Goal: Task Accomplishment & Management: Use online tool/utility

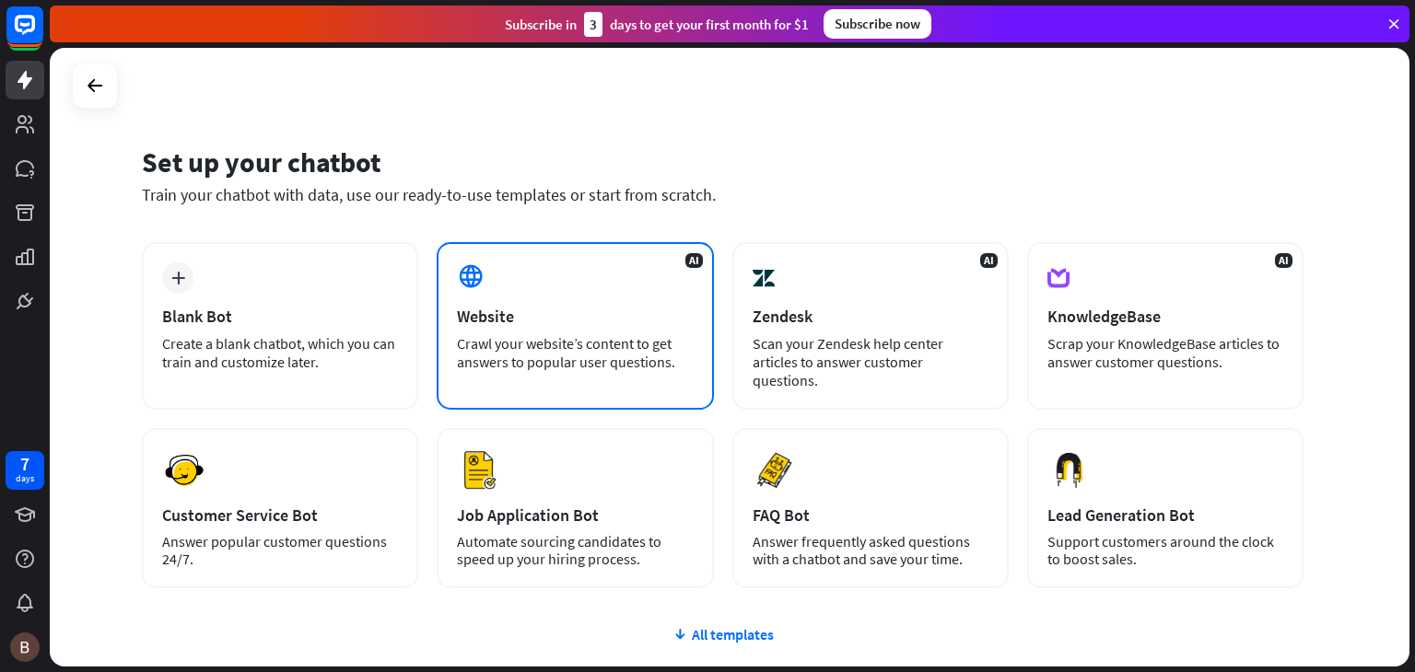
click at [651, 326] on div "AI Website Crawl your website’s content to get answers to popular user question…" at bounding box center [575, 326] width 276 height 168
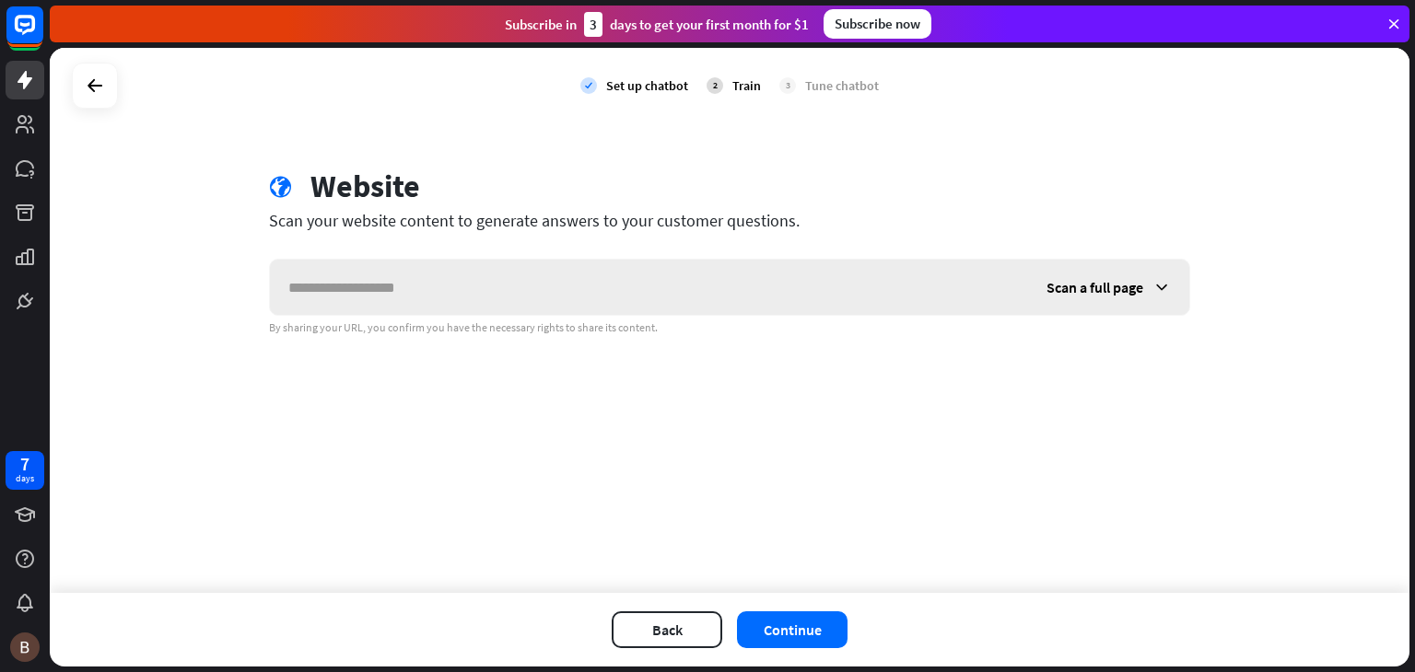
click at [636, 290] on input "text" at bounding box center [649, 287] width 758 height 55
type input "**********"
click at [800, 624] on button "Continue" at bounding box center [792, 630] width 111 height 37
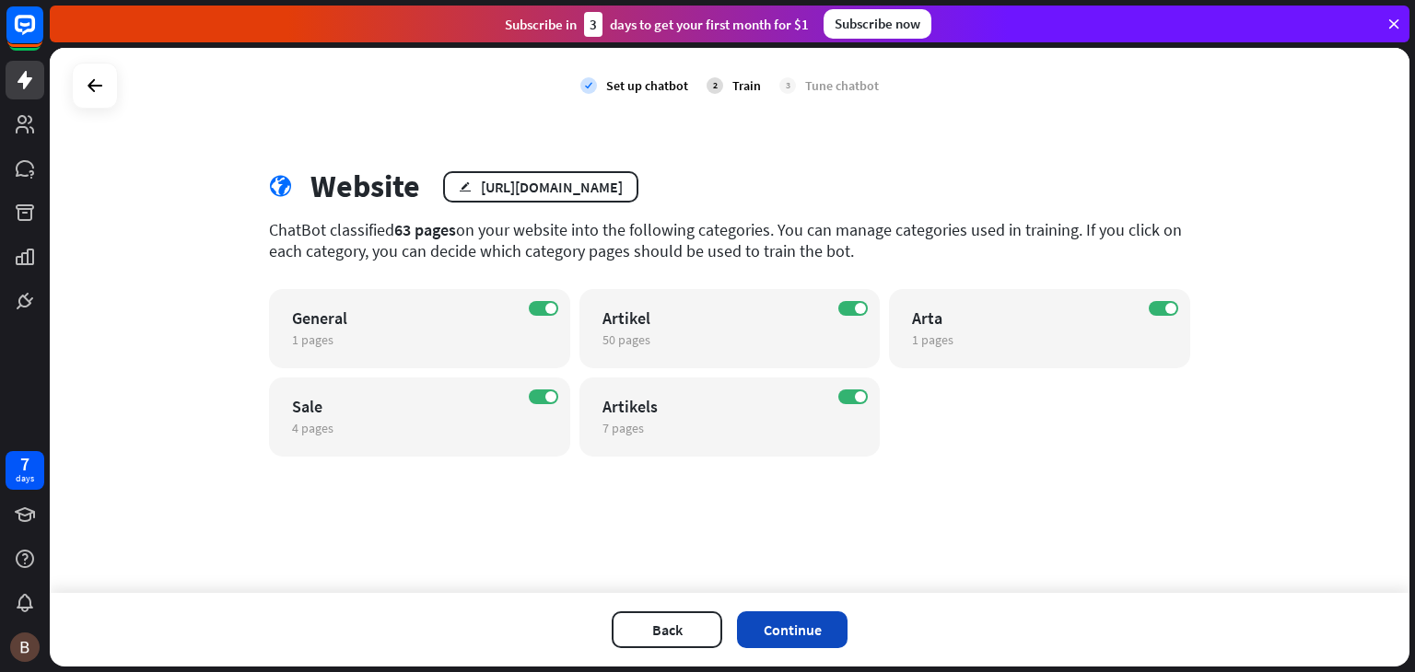
click at [804, 613] on button "Continue" at bounding box center [792, 630] width 111 height 37
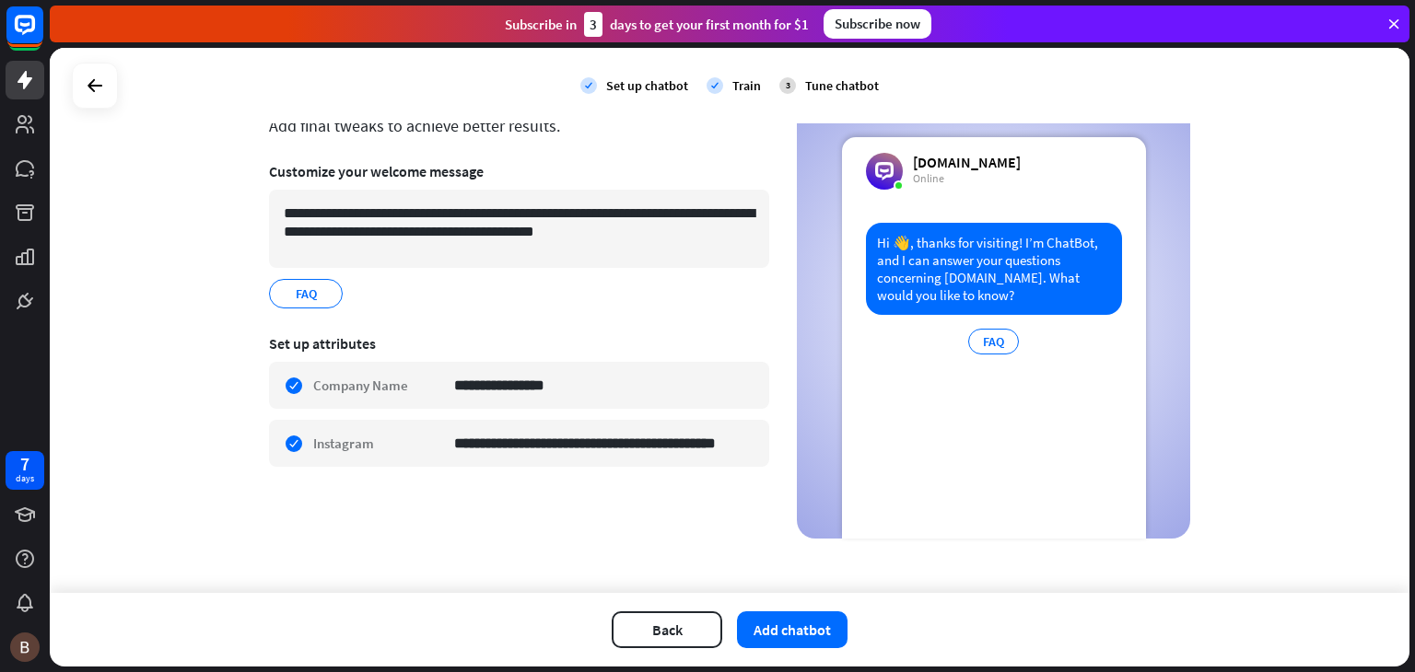
scroll to position [101, 0]
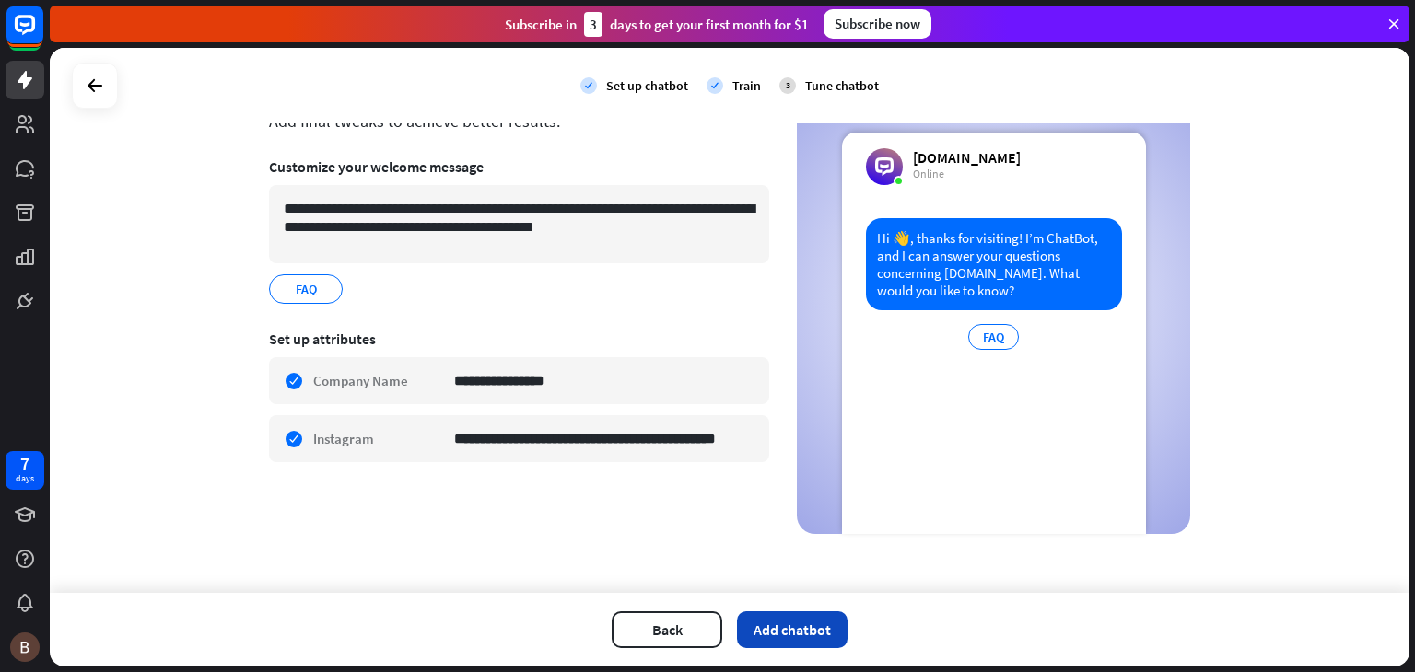
click at [782, 613] on button "Add chatbot" at bounding box center [792, 630] width 111 height 37
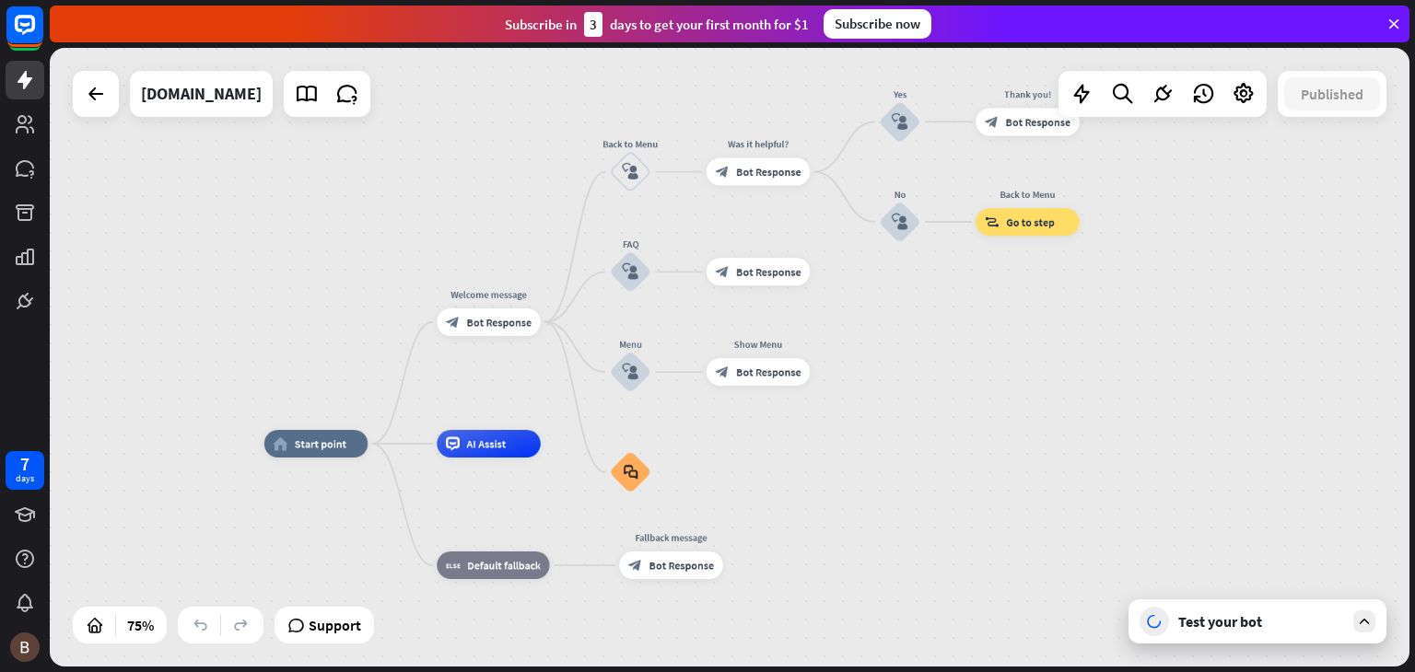
drag, startPoint x: 1006, startPoint y: 336, endPoint x: 852, endPoint y: 421, distance: 175.6
click at [852, 421] on div "home_2 Start point Welcome message block_bot_response Bot Response Back to Menu…" at bounding box center [730, 357] width 1360 height 619
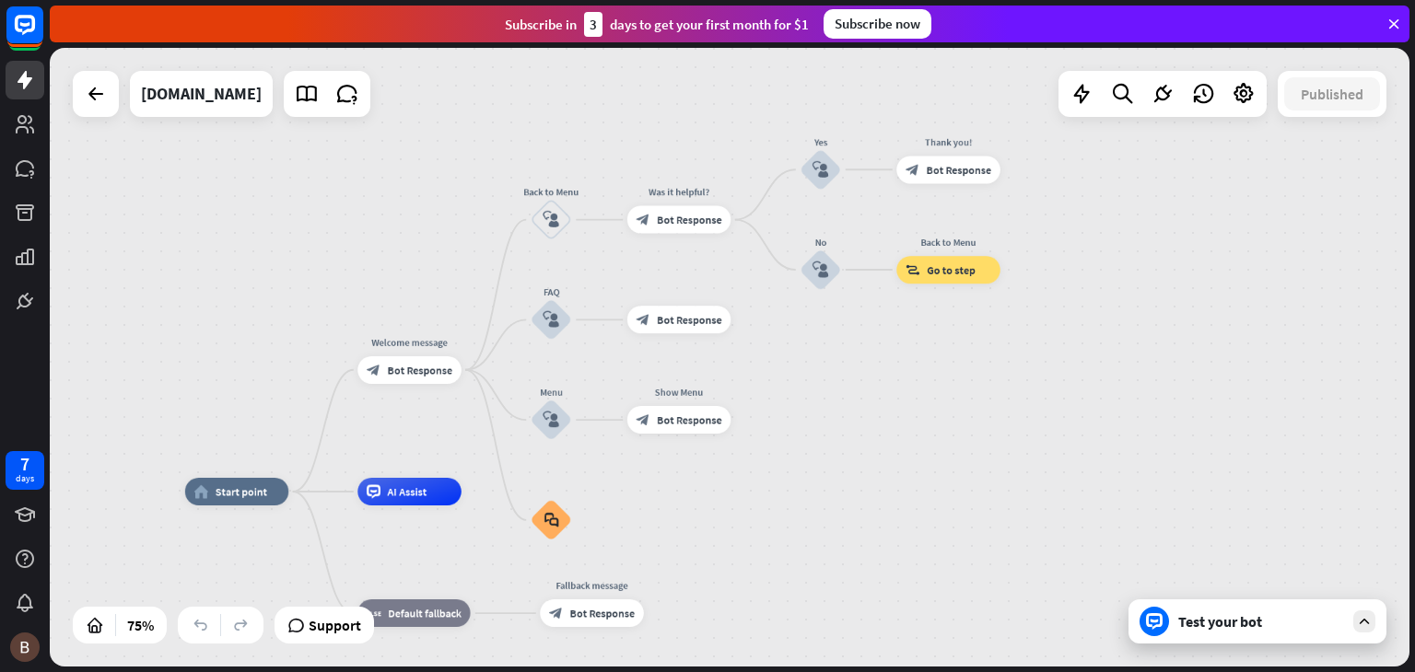
drag, startPoint x: 855, startPoint y: 339, endPoint x: 798, endPoint y: 381, distance: 71.1
click at [798, 381] on div "home_2 Start point Welcome message block_bot_response Bot Response Back to Menu…" at bounding box center [730, 357] width 1360 height 619
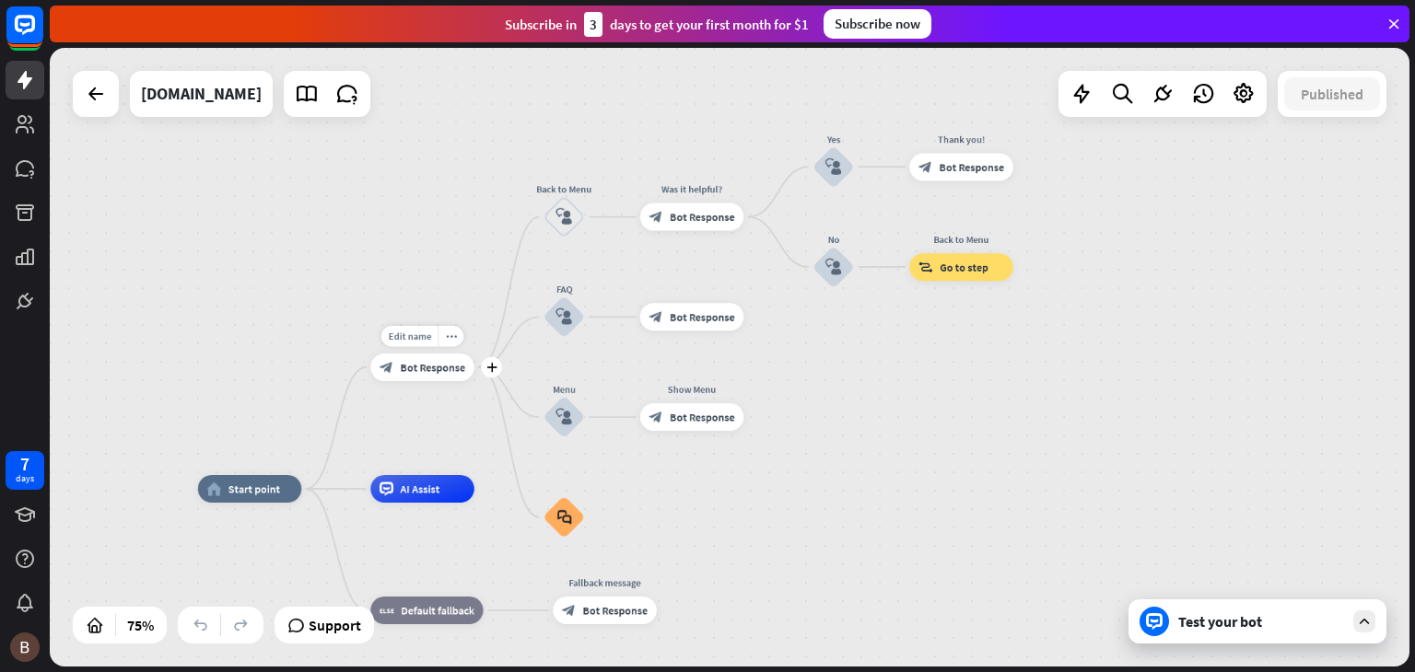
click at [448, 379] on div "block_bot_response Bot Response" at bounding box center [422, 368] width 104 height 28
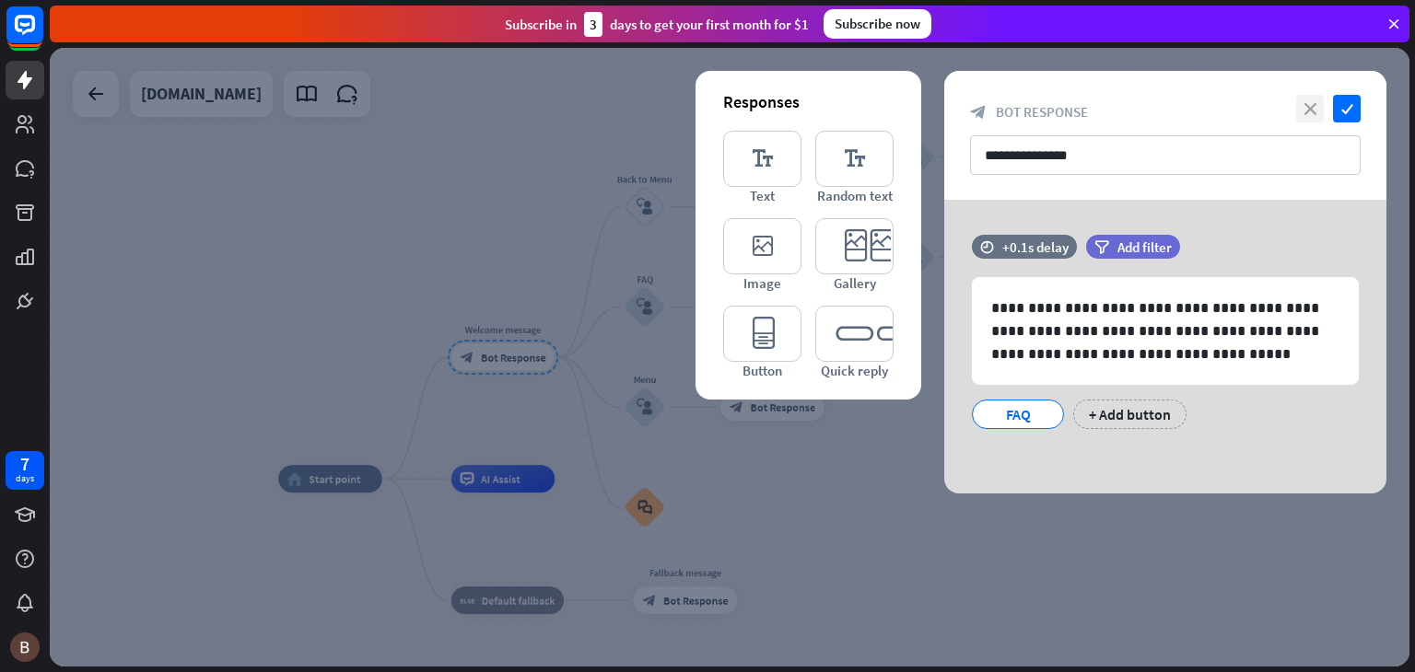
click at [1313, 111] on icon "close" at bounding box center [1310, 109] width 28 height 28
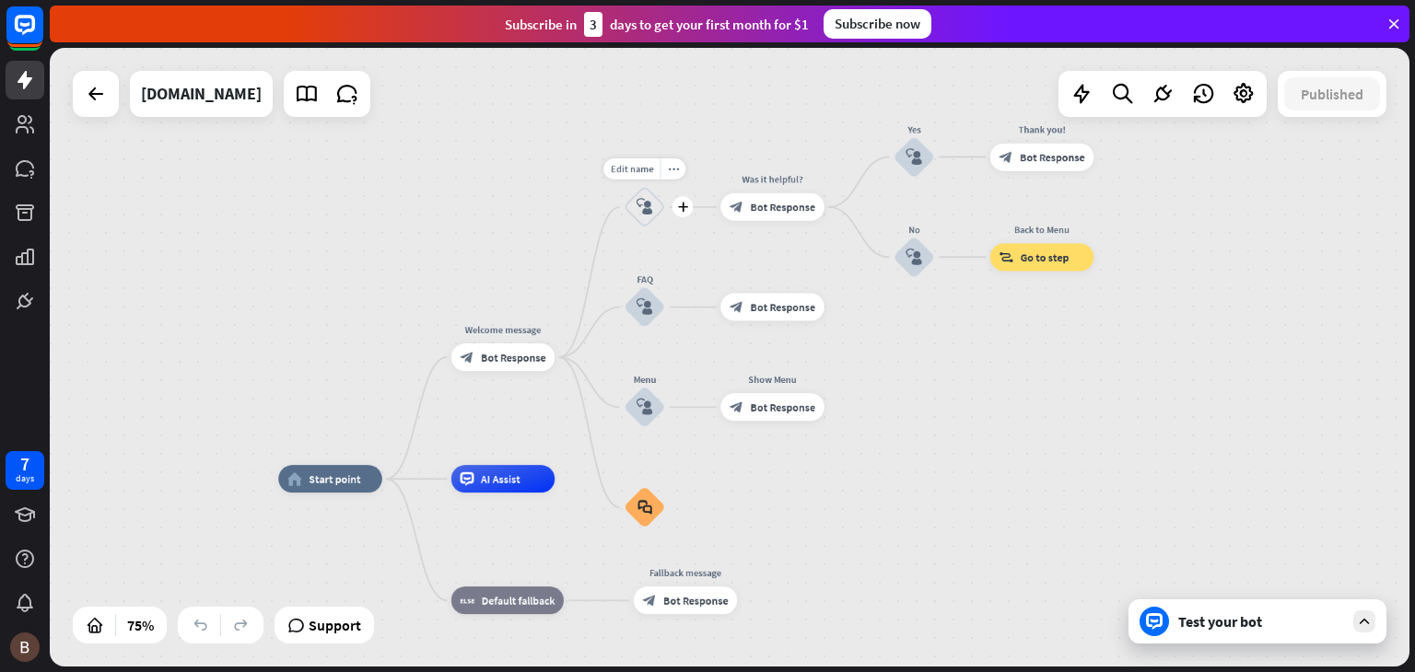
click at [652, 199] on icon "block_user_input" at bounding box center [644, 207] width 17 height 17
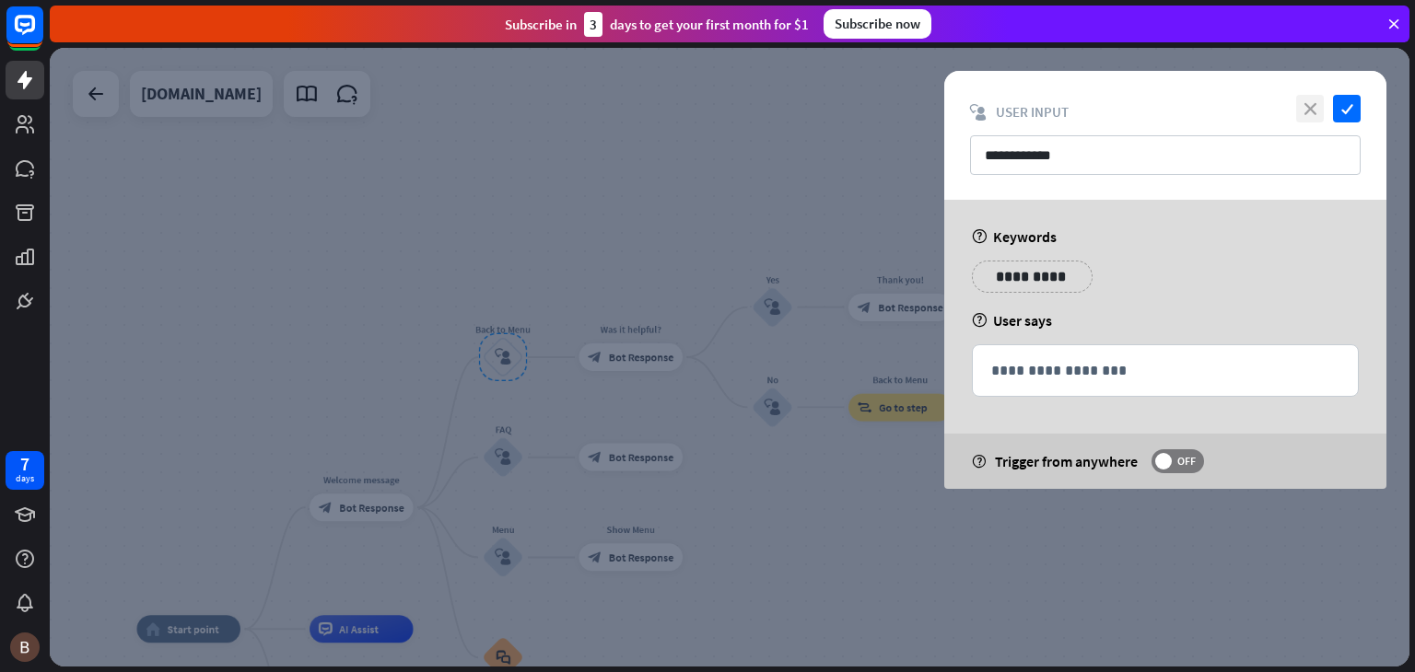
click at [1319, 97] on icon "close" at bounding box center [1310, 109] width 28 height 28
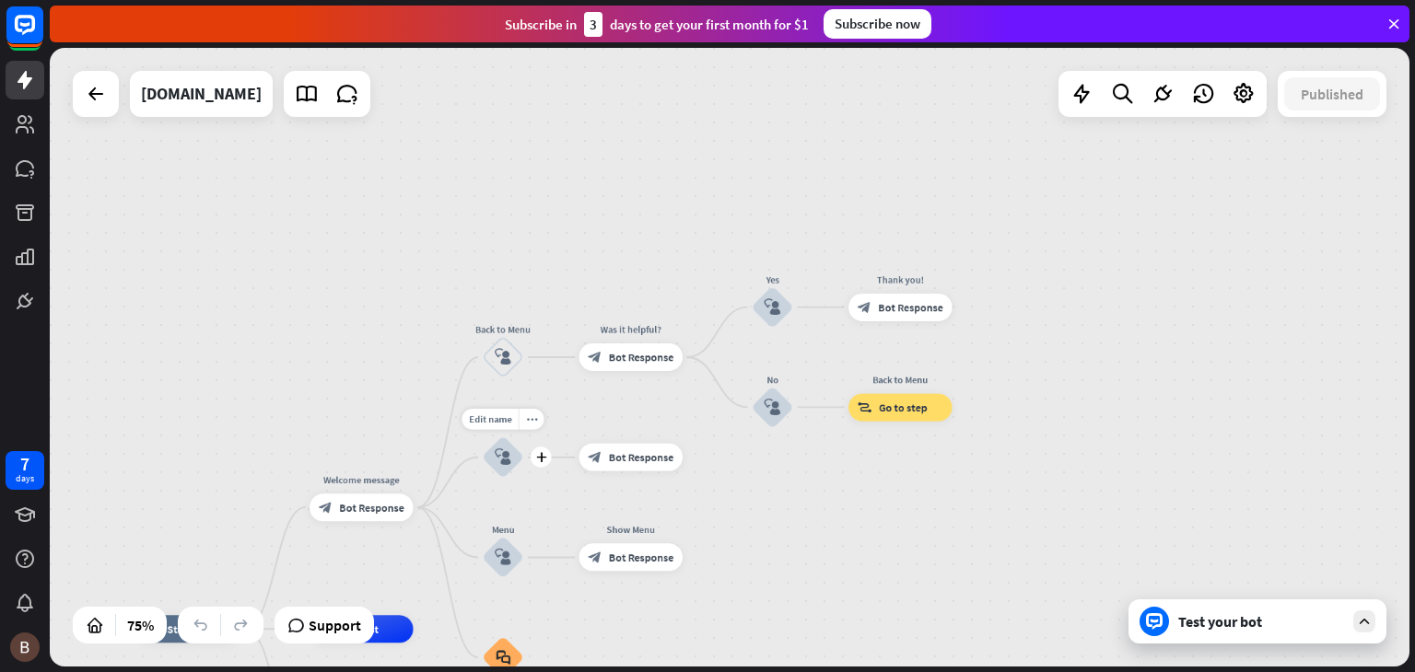
click at [501, 447] on div "block_user_input" at bounding box center [503, 457] width 41 height 41
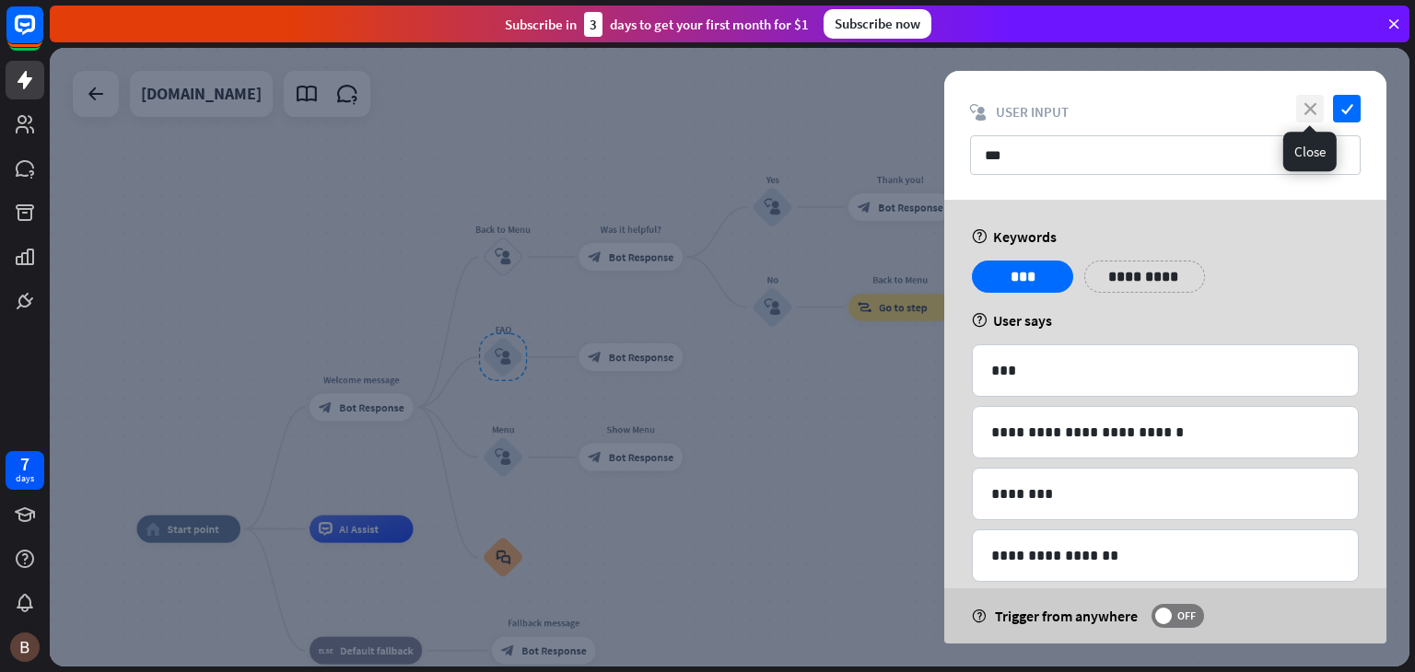
click at [1306, 108] on icon "close" at bounding box center [1310, 109] width 28 height 28
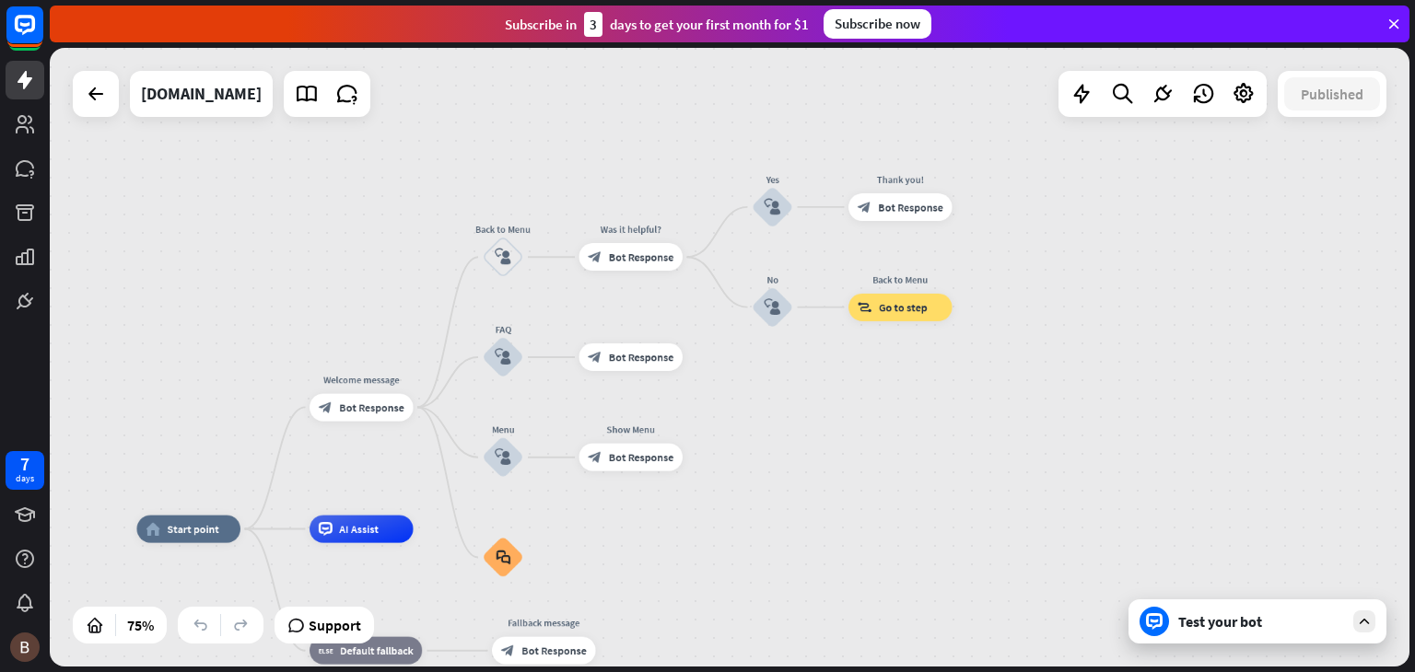
click at [855, 465] on div "home_2 Start point Welcome message block_bot_response Bot Response Back to Menu…" at bounding box center [730, 357] width 1360 height 619
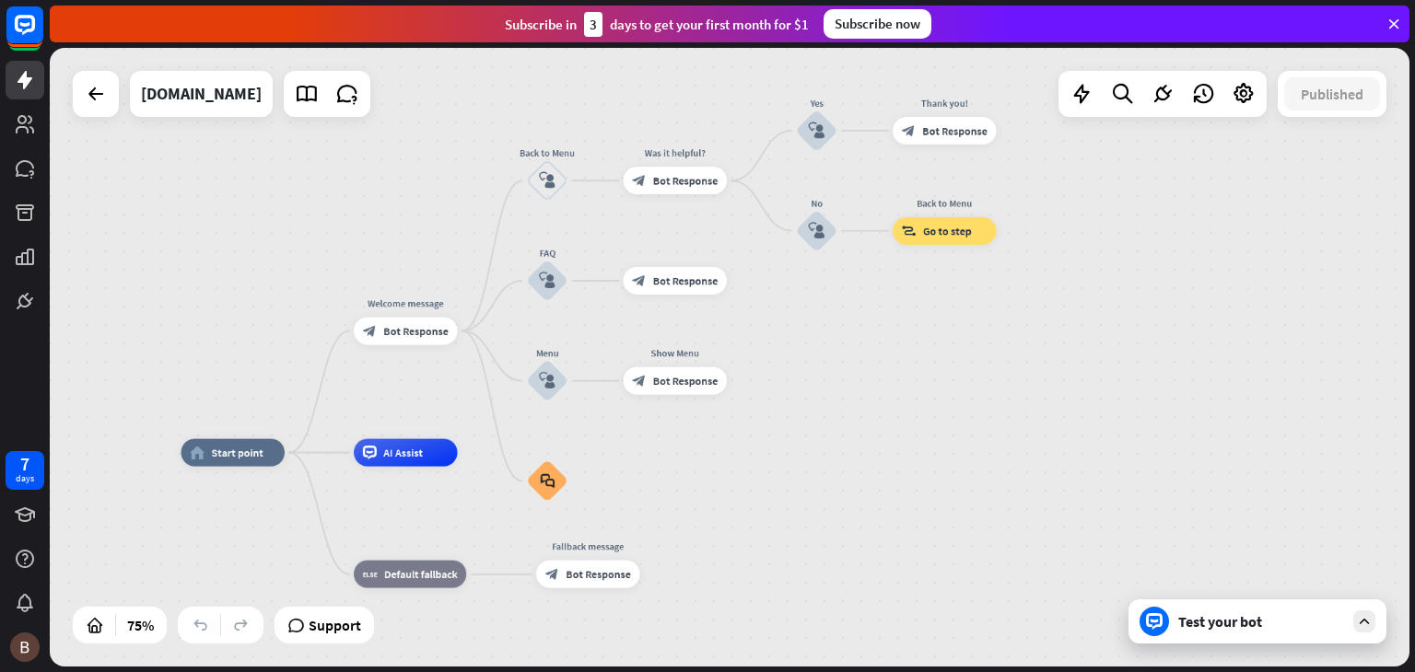
drag, startPoint x: 837, startPoint y: 476, endPoint x: 881, endPoint y: 402, distance: 86.3
click at [881, 402] on div "home_2 Start point Welcome message block_bot_response Bot Response Back to Menu…" at bounding box center [730, 357] width 1360 height 619
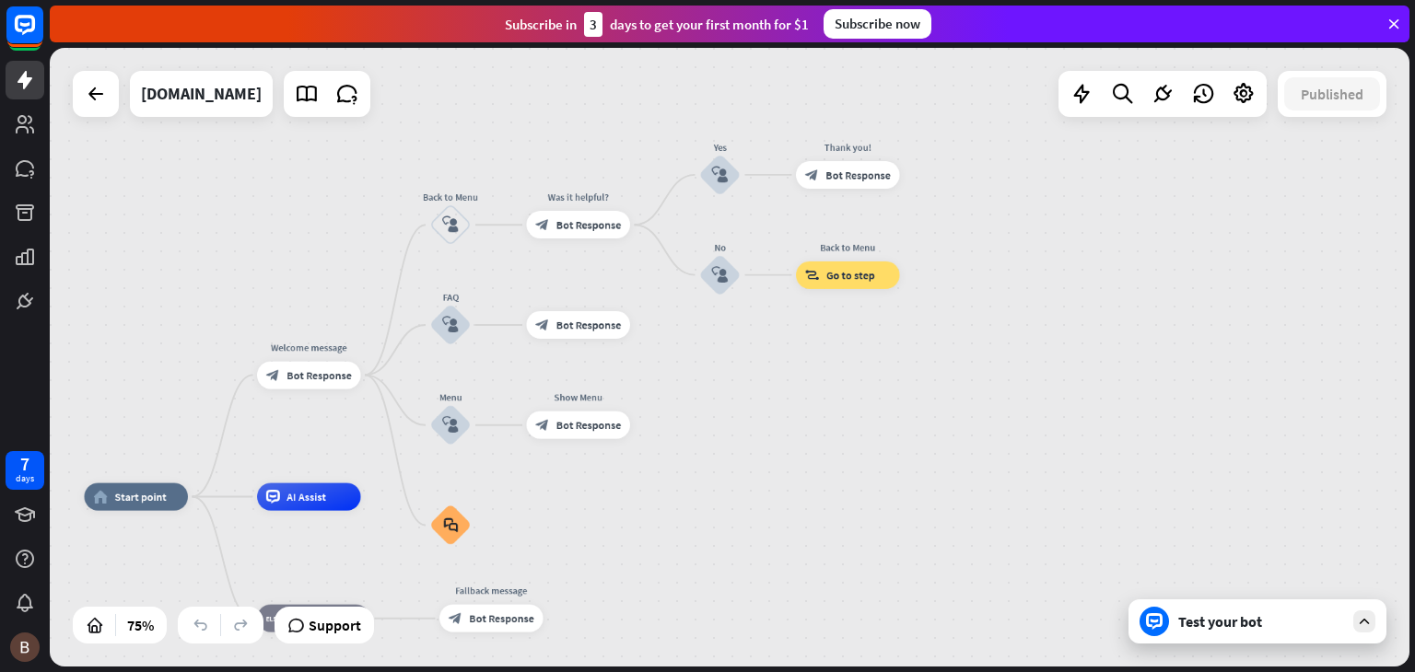
drag, startPoint x: 879, startPoint y: 343, endPoint x: 782, endPoint y: 387, distance: 106.3
click at [782, 387] on div "home_2 Start point Welcome message block_bot_response Bot Response Back to Menu…" at bounding box center [730, 357] width 1360 height 619
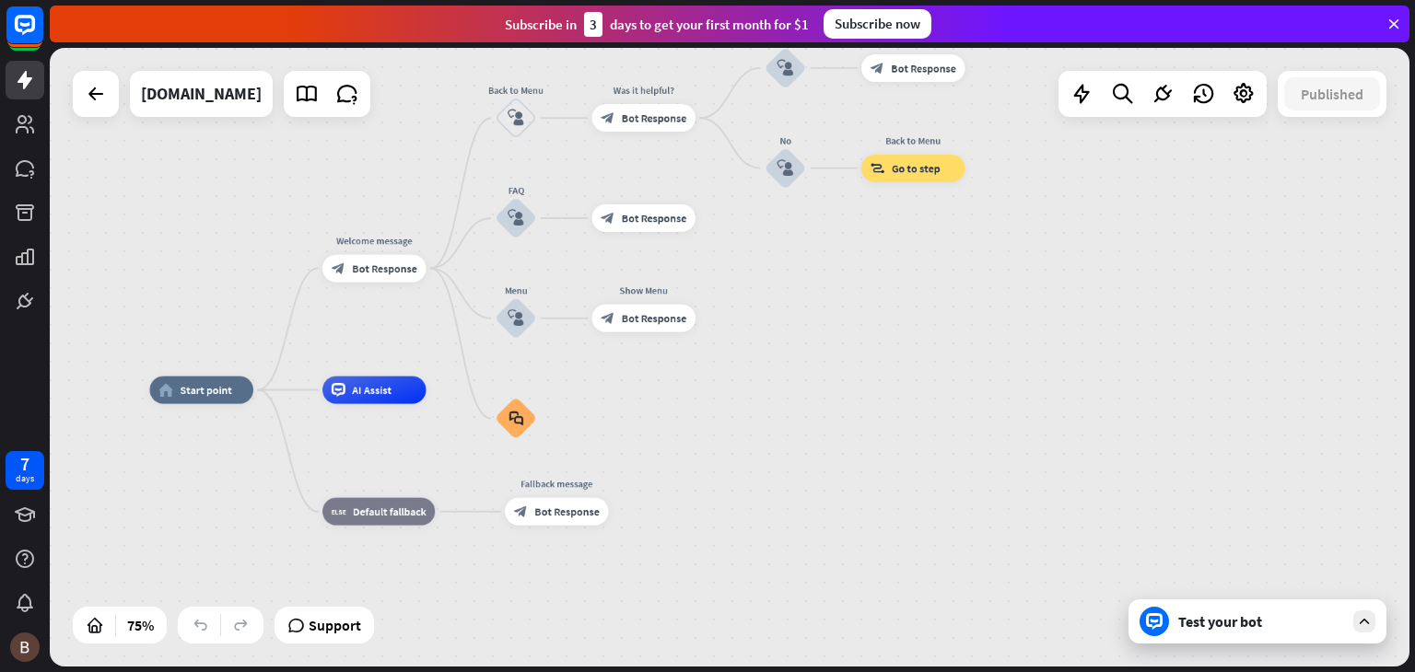
drag, startPoint x: 771, startPoint y: 398, endPoint x: 842, endPoint y: 280, distance: 137.6
click at [842, 280] on div "home_2 Start point Welcome message block_bot_response Bot Response Back to Menu…" at bounding box center [730, 357] width 1360 height 619
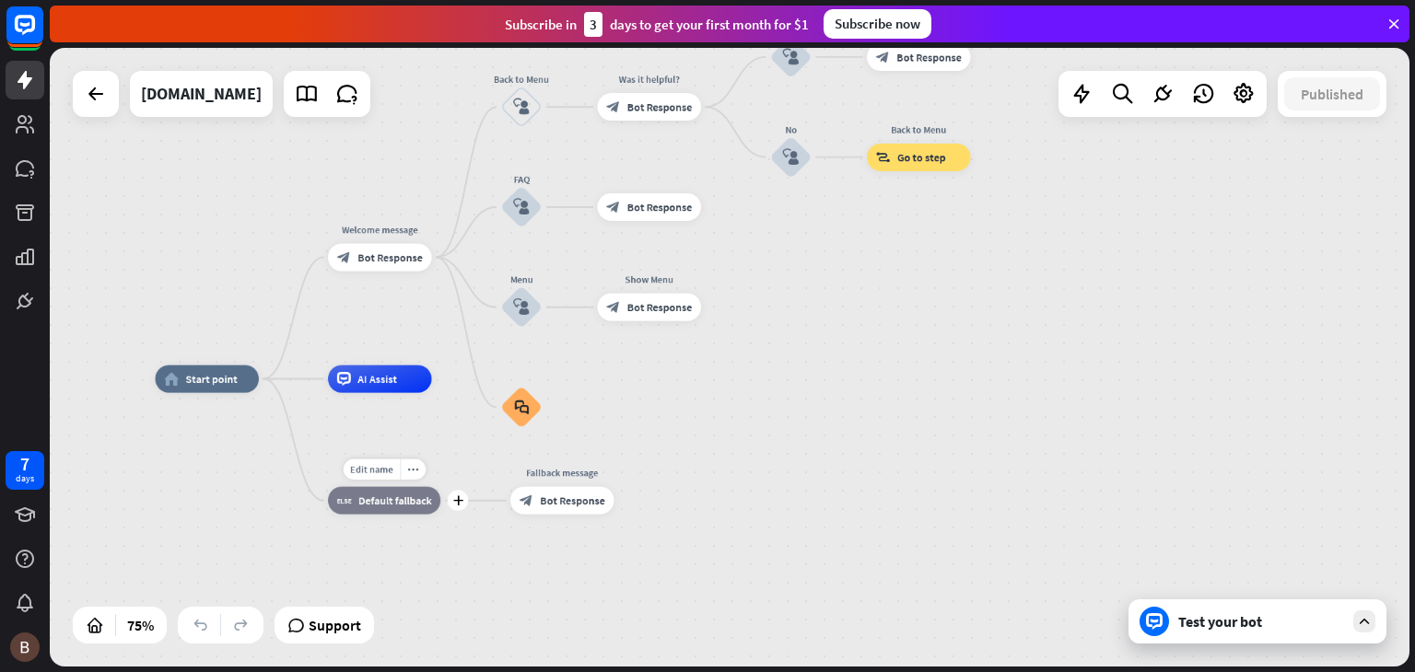
click at [379, 492] on div "block_fallback Default fallback" at bounding box center [384, 501] width 112 height 28
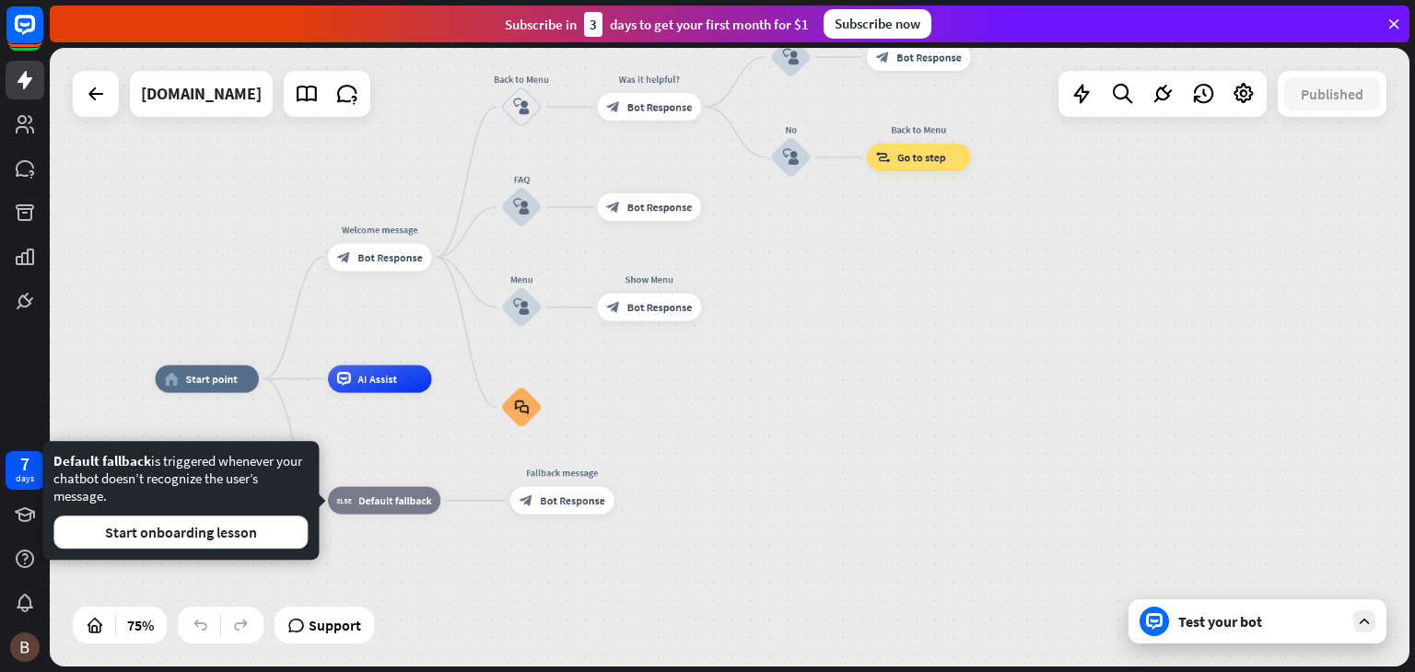
click at [798, 451] on div "home_2 Start point Welcome message block_bot_response Bot Response Back to Menu…" at bounding box center [666, 611] width 1020 height 464
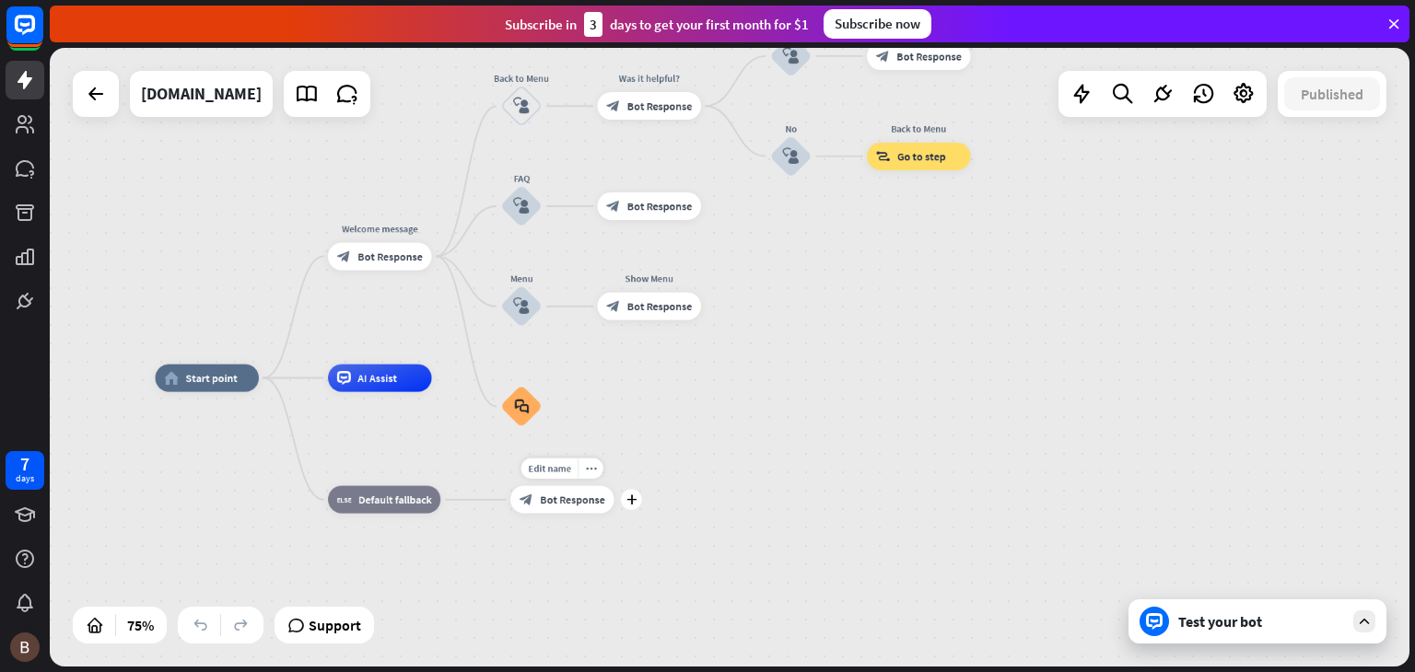
click at [551, 495] on span "Bot Response" at bounding box center [572, 500] width 65 height 14
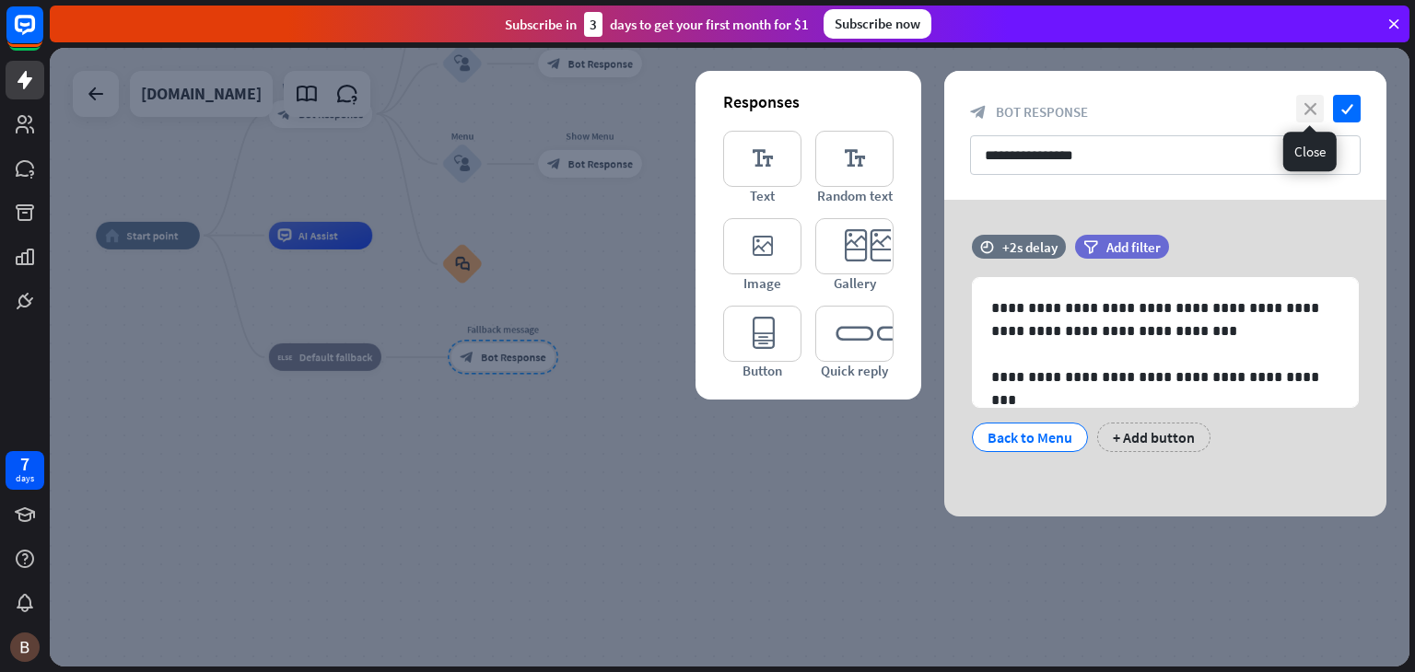
click at [1310, 102] on icon "close" at bounding box center [1310, 109] width 28 height 28
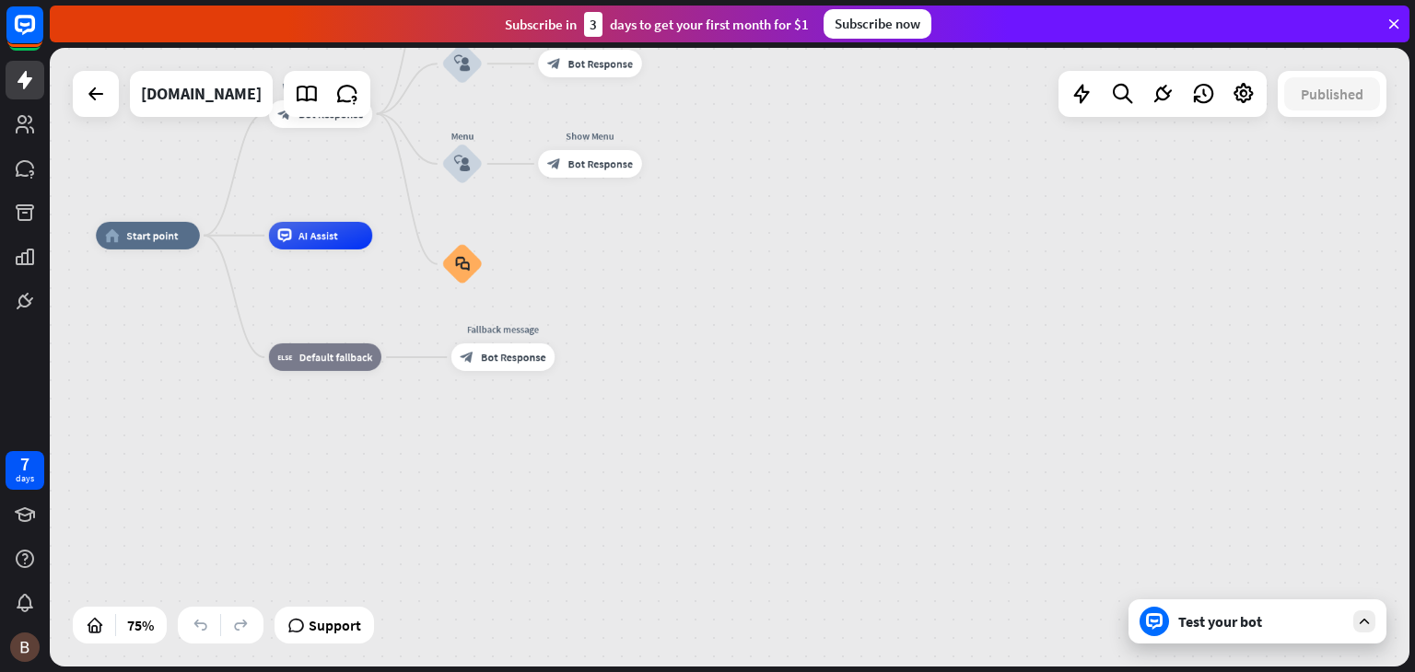
click at [766, 299] on div "home_2 Start point Welcome message block_bot_response Bot Response Back to Menu…" at bounding box center [606, 468] width 1020 height 464
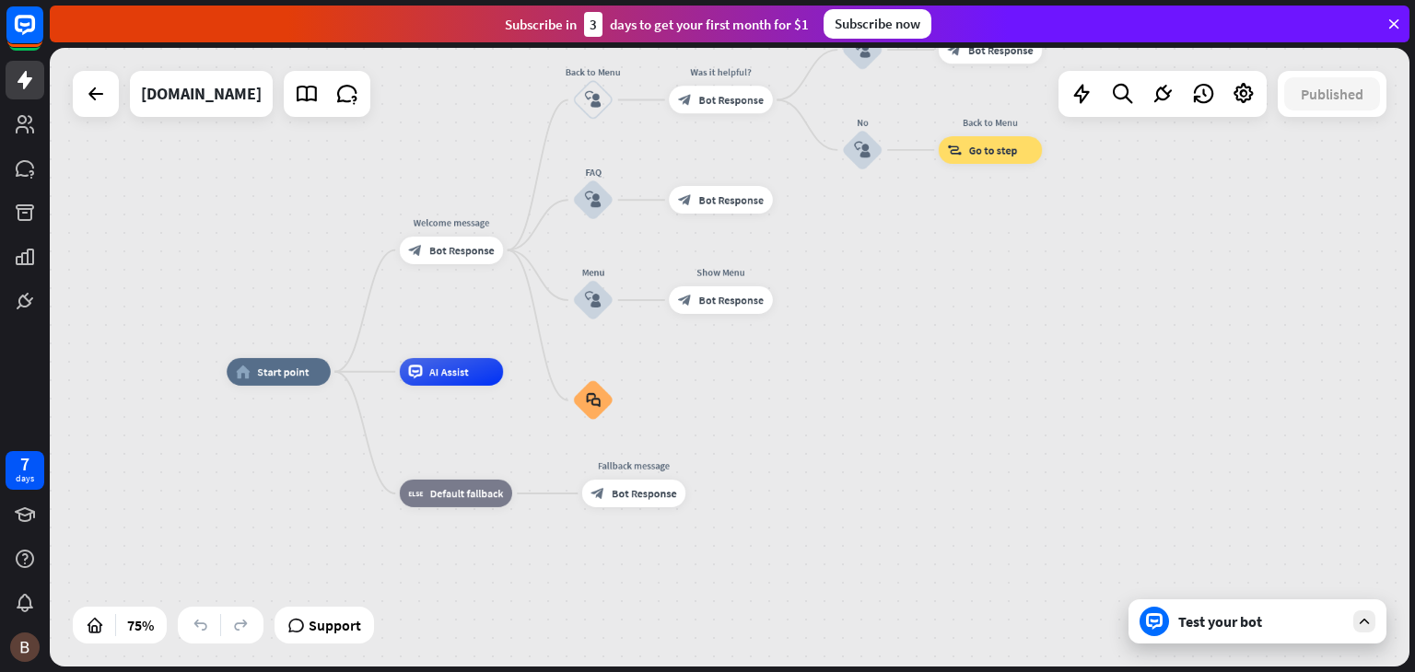
drag, startPoint x: 755, startPoint y: 287, endPoint x: 888, endPoint y: 426, distance: 192.2
click at [888, 426] on div "home_2 Start point Welcome message block_bot_response Bot Response Back to Menu…" at bounding box center [737, 604] width 1020 height 464
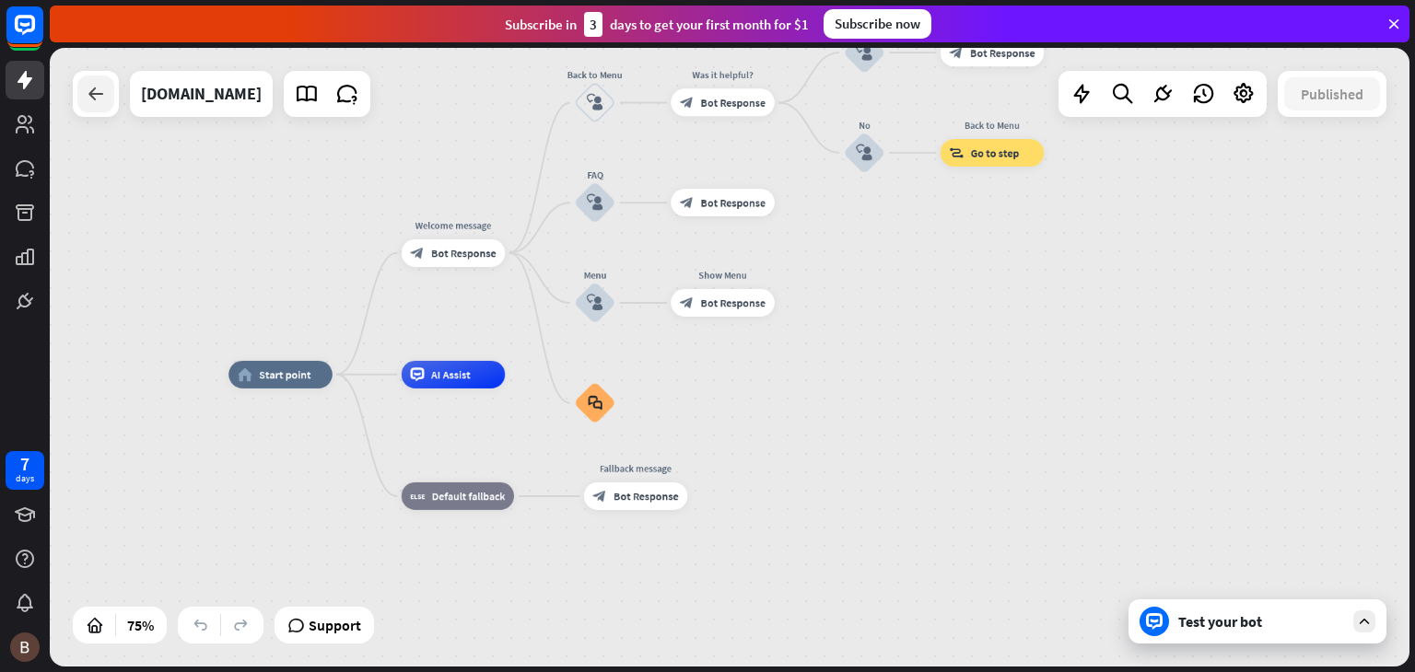
click at [88, 85] on icon at bounding box center [96, 94] width 22 height 22
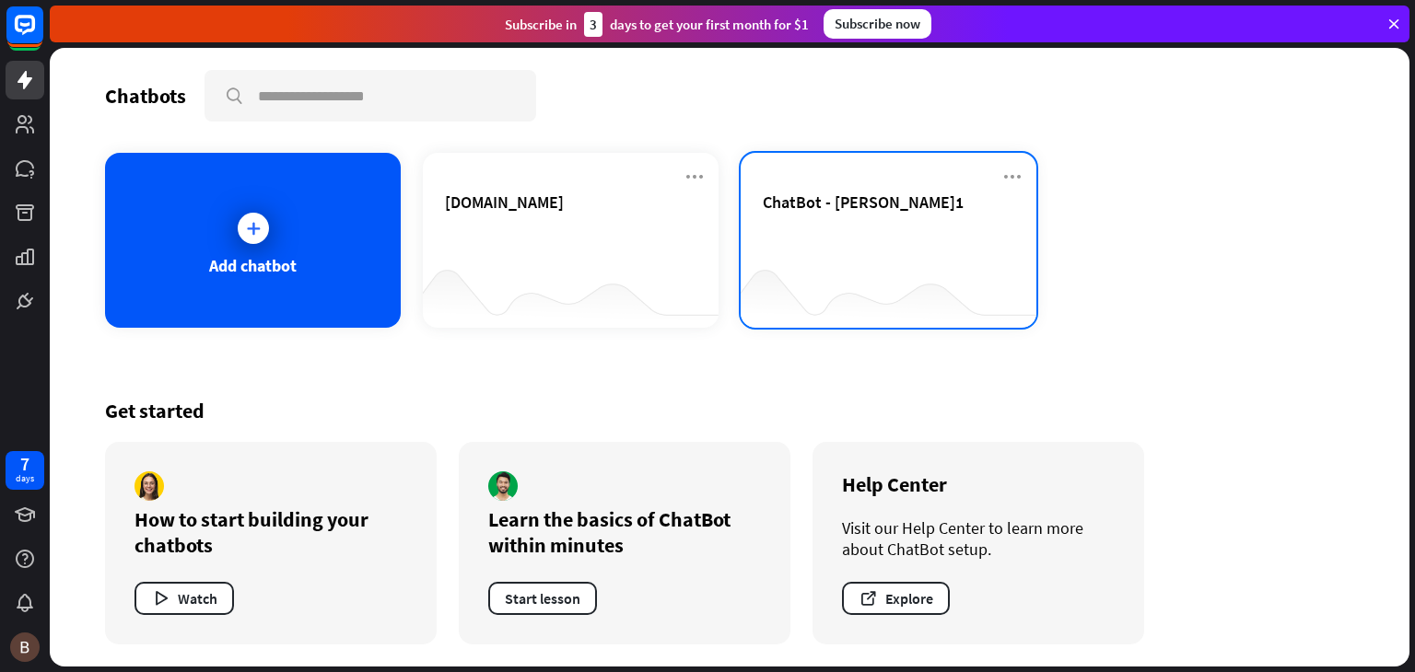
click at [810, 239] on div "ChatBot - [PERSON_NAME]1" at bounding box center [888, 224] width 251 height 64
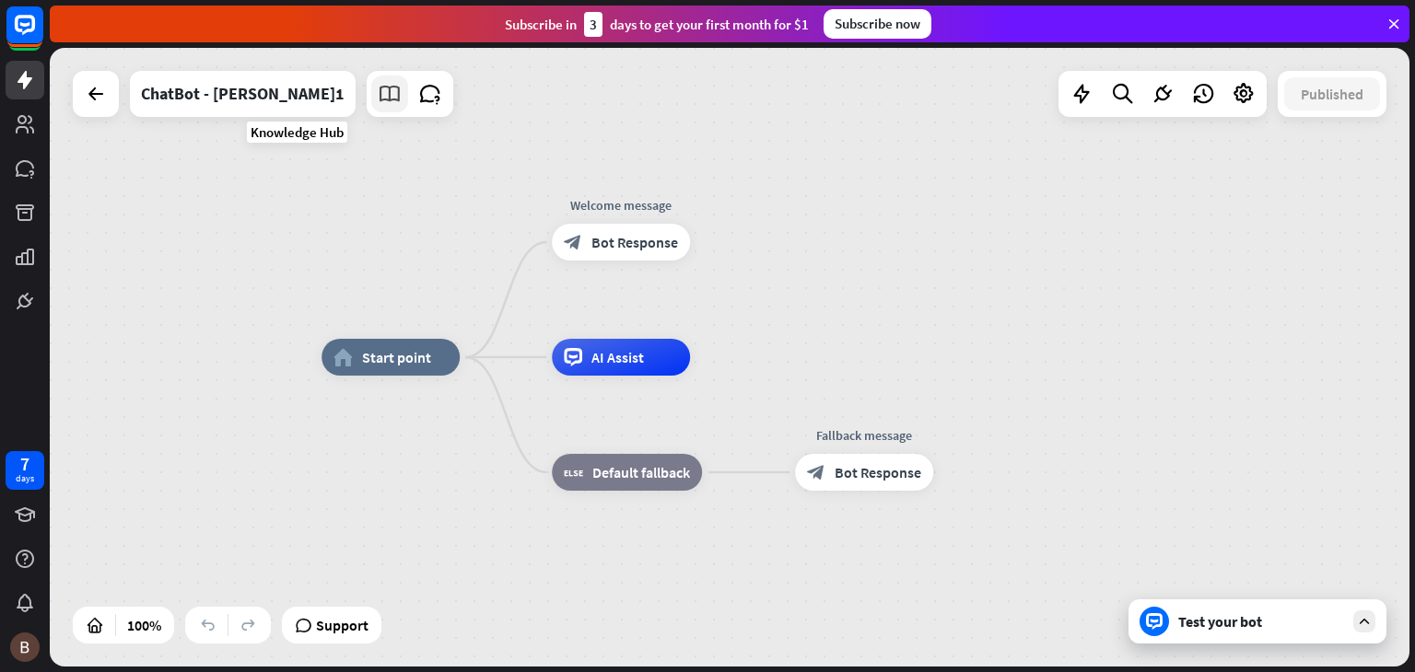
click at [378, 92] on icon at bounding box center [390, 94] width 24 height 24
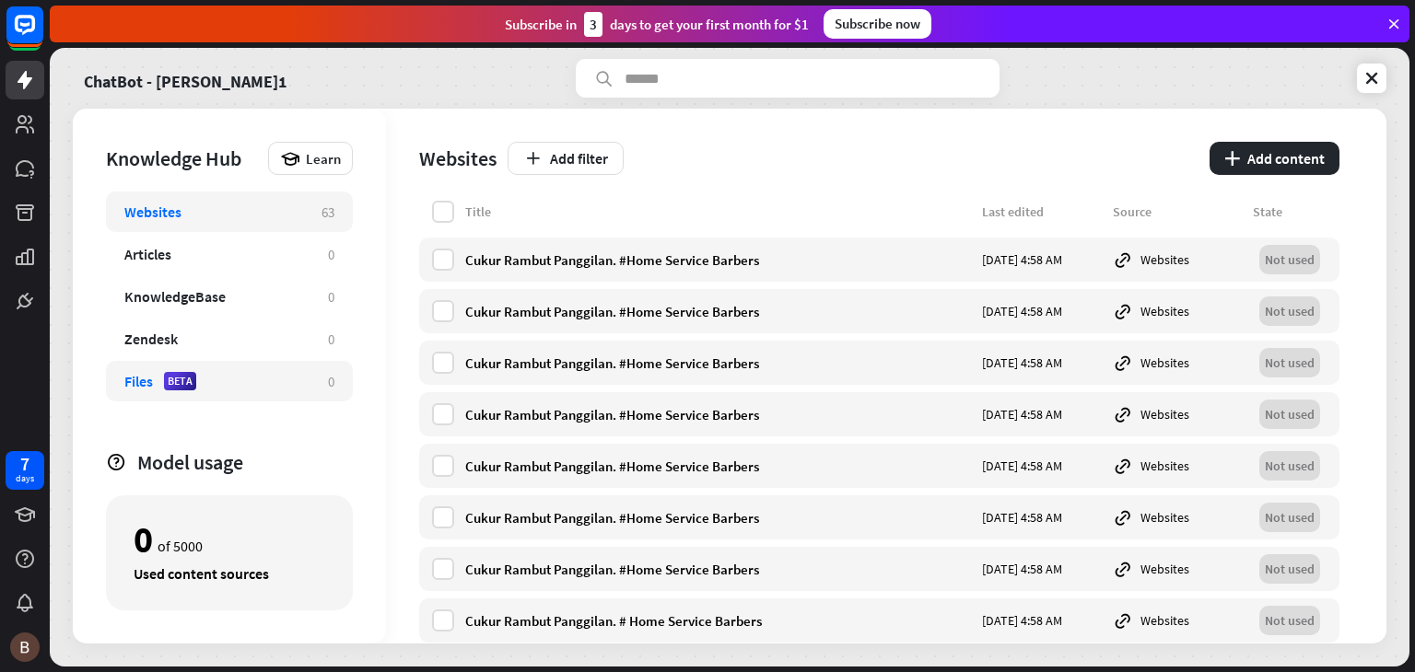
click at [236, 366] on div "Files BETA 0" at bounding box center [229, 381] width 247 height 41
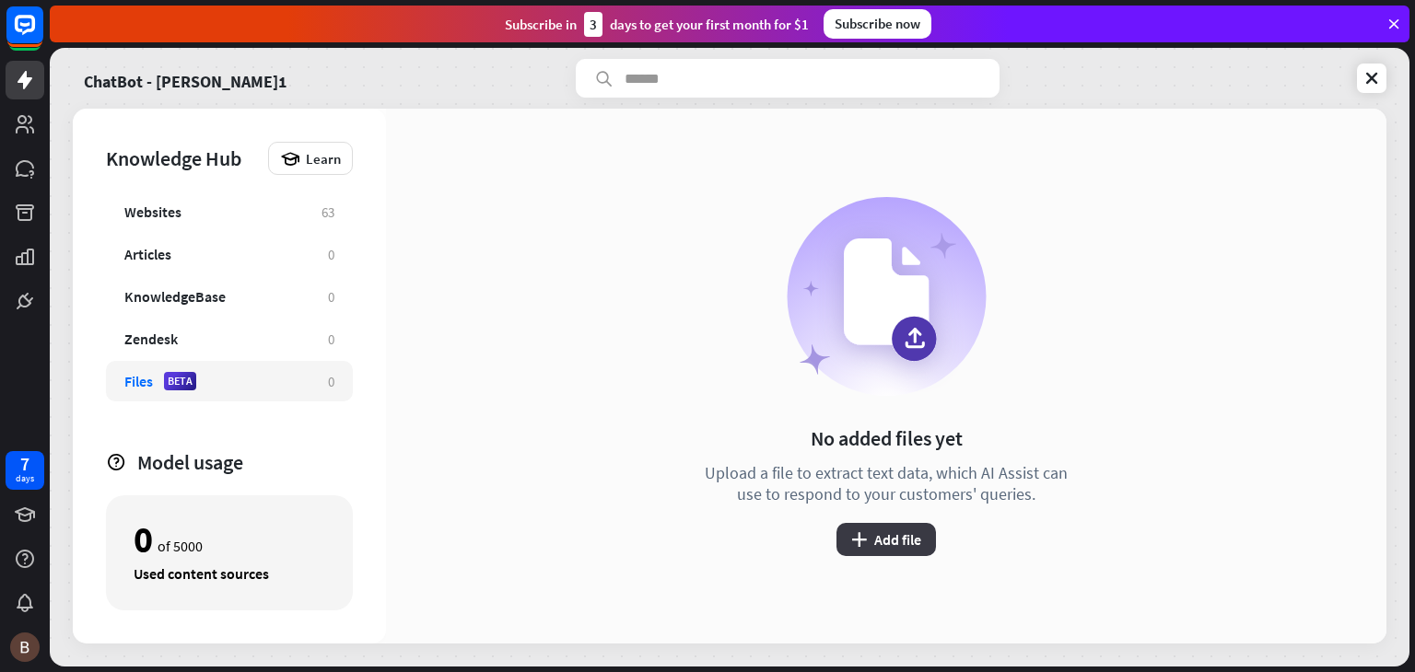
click at [879, 543] on button "plus Add file" at bounding box center [885, 539] width 99 height 33
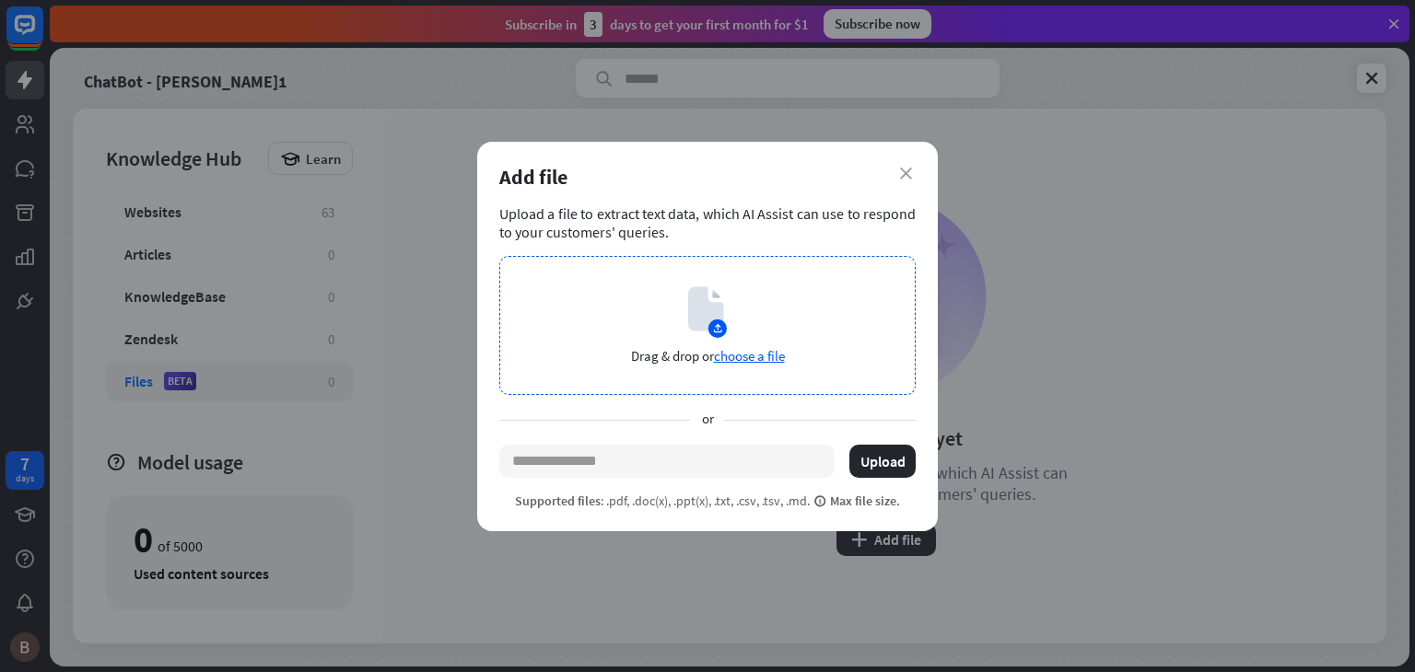
click at [747, 329] on div "Drag & drop or choose a file" at bounding box center [707, 325] width 416 height 139
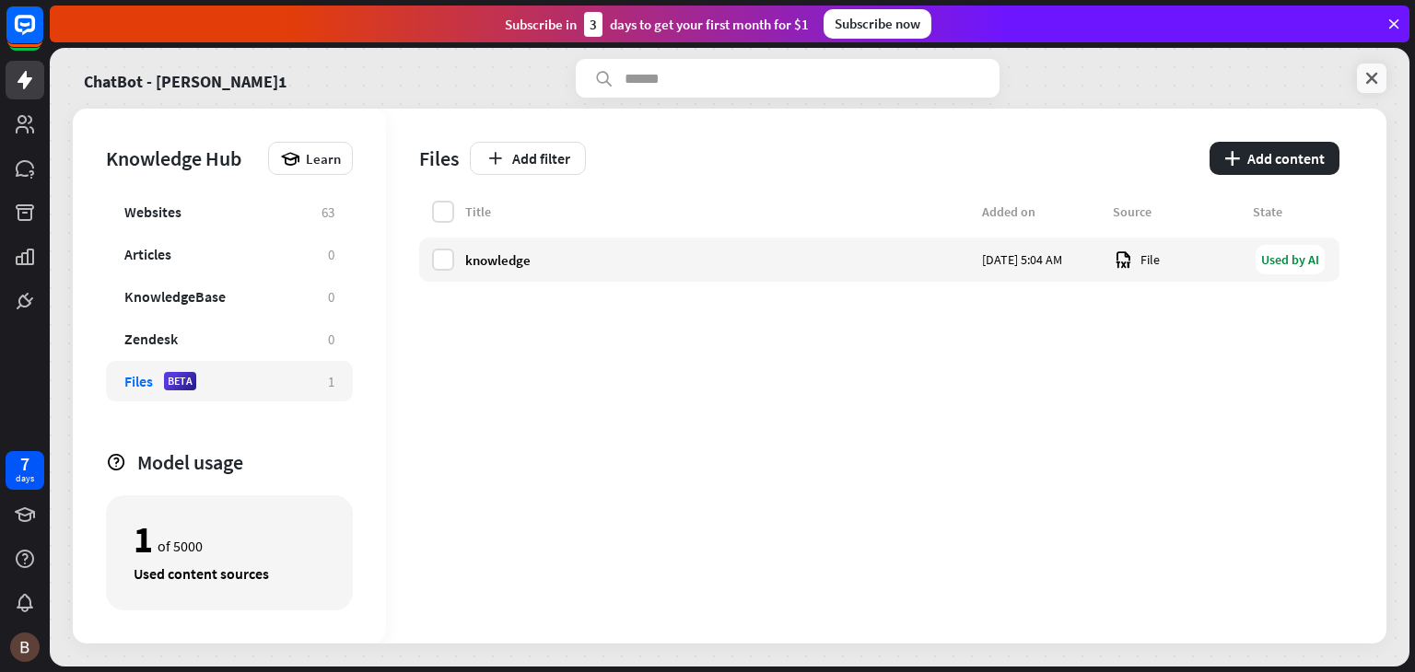
click at [1360, 78] on link at bounding box center [1371, 78] width 29 height 29
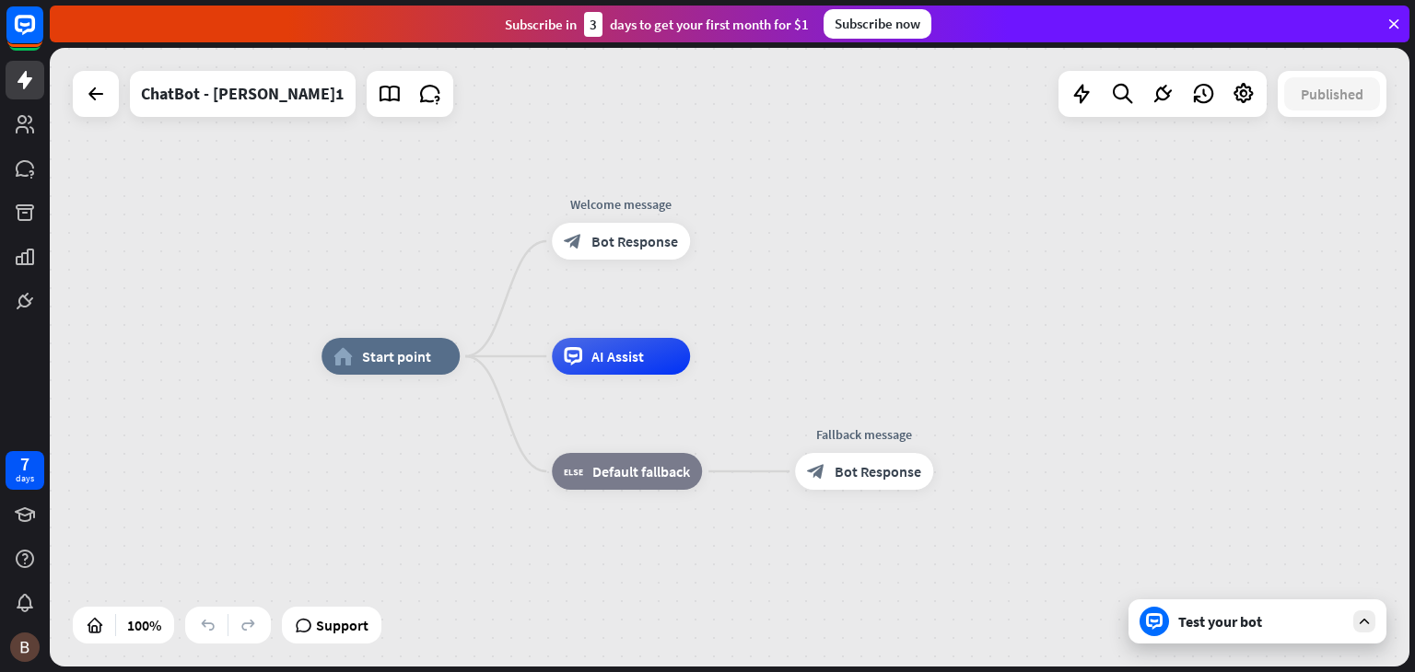
click at [811, 269] on div "home_2 Start point Welcome message block_bot_response Bot Response AI Assist bl…" at bounding box center [730, 357] width 1360 height 619
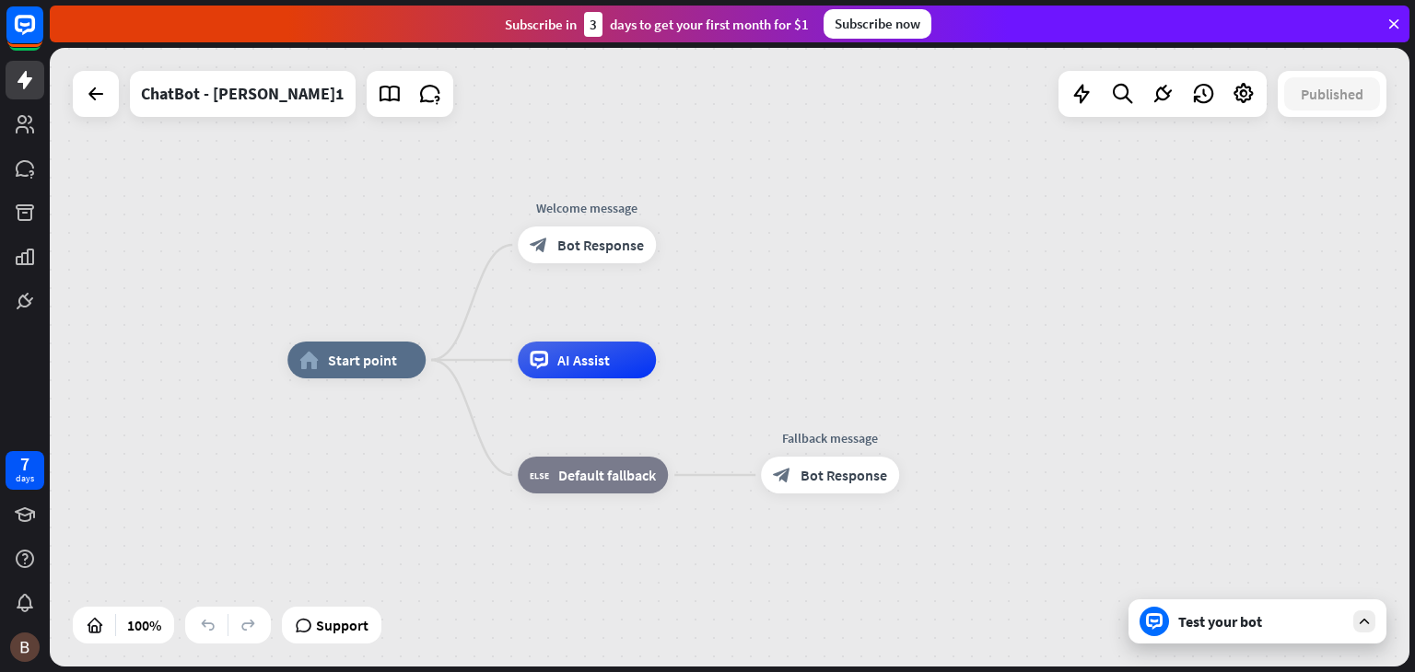
drag, startPoint x: 810, startPoint y: 269, endPoint x: 777, endPoint y: 279, distance: 33.8
click at [777, 279] on div "home_2 Start point Welcome message block_bot_response Bot Response AI Assist bl…" at bounding box center [730, 357] width 1360 height 619
